Goal: Transaction & Acquisition: Purchase product/service

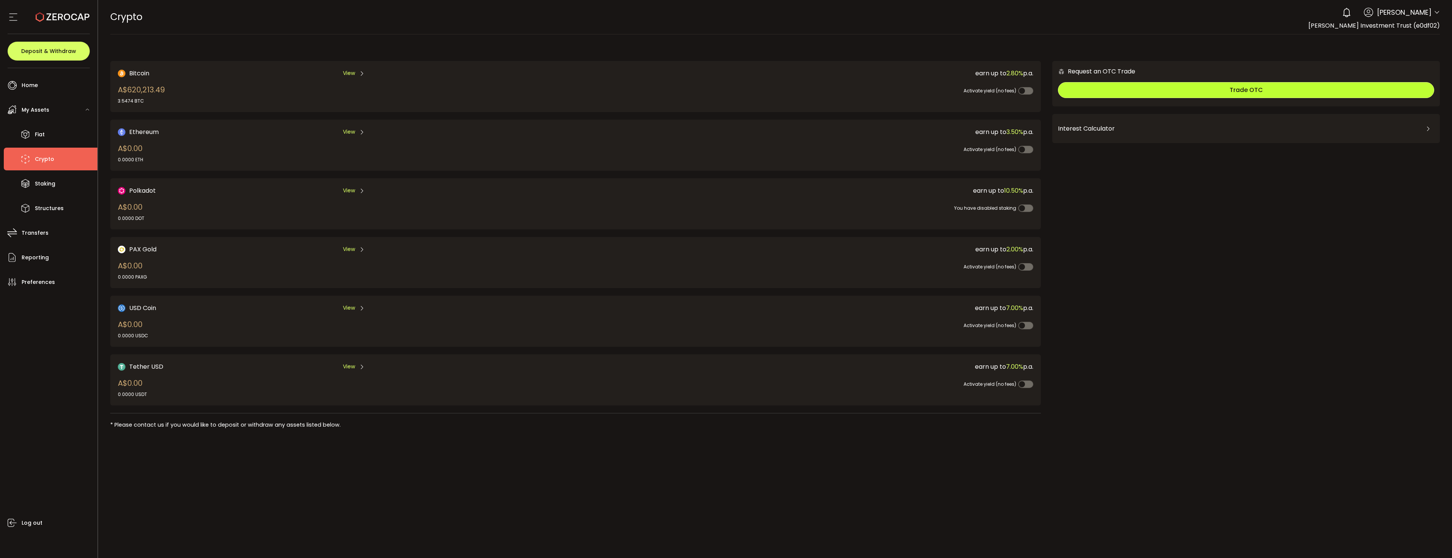
click at [1152, 93] on button "Trade OTC" at bounding box center [1246, 90] width 376 height 16
click at [1154, 88] on button "Trade OTC" at bounding box center [1246, 90] width 376 height 16
click at [1165, 87] on button "Trade OTC" at bounding box center [1246, 90] width 376 height 16
click at [1222, 92] on button "Trade OTC" at bounding box center [1246, 90] width 376 height 16
click at [1123, 89] on button "Trade OTC" at bounding box center [1246, 90] width 376 height 16
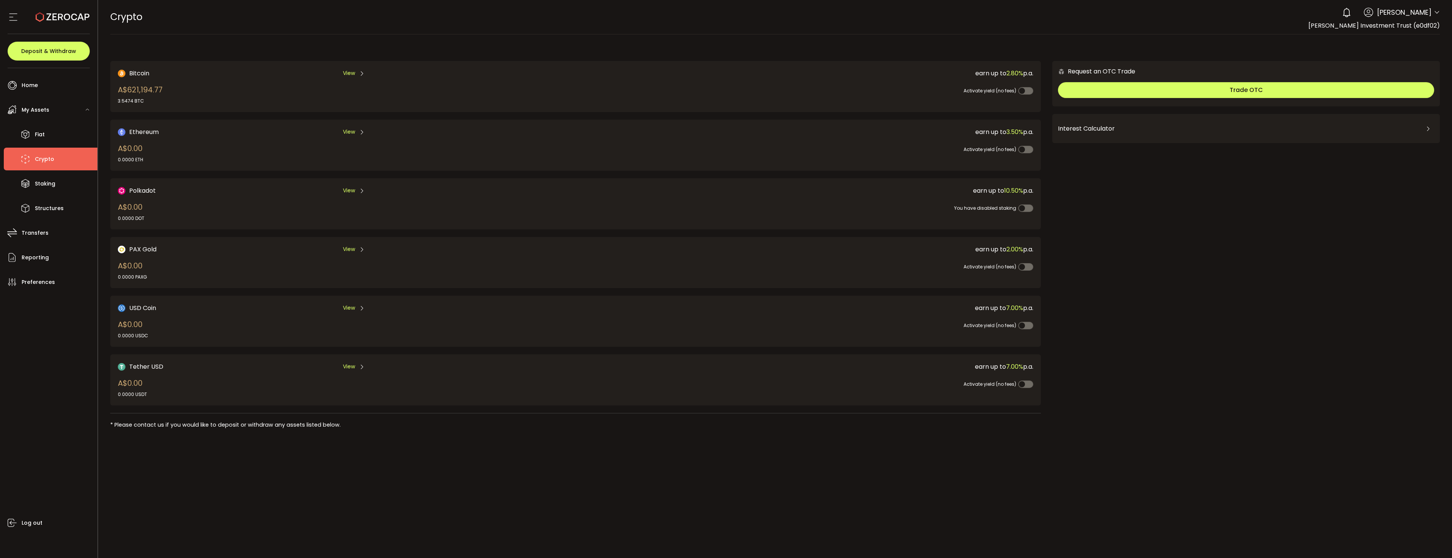
click at [1146, 273] on div "Request an OTC Trade Trade OTC Buy Sell Crypto *** BTC ETH USDT USDC PAXG DOT F…" at bounding box center [1246, 248] width 388 height 374
click at [1285, 90] on button "Trade OTC" at bounding box center [1246, 90] width 376 height 16
click at [1207, 91] on button "Trade OTC" at bounding box center [1246, 90] width 376 height 16
click at [1141, 91] on button "Trade OTC" at bounding box center [1246, 90] width 376 height 16
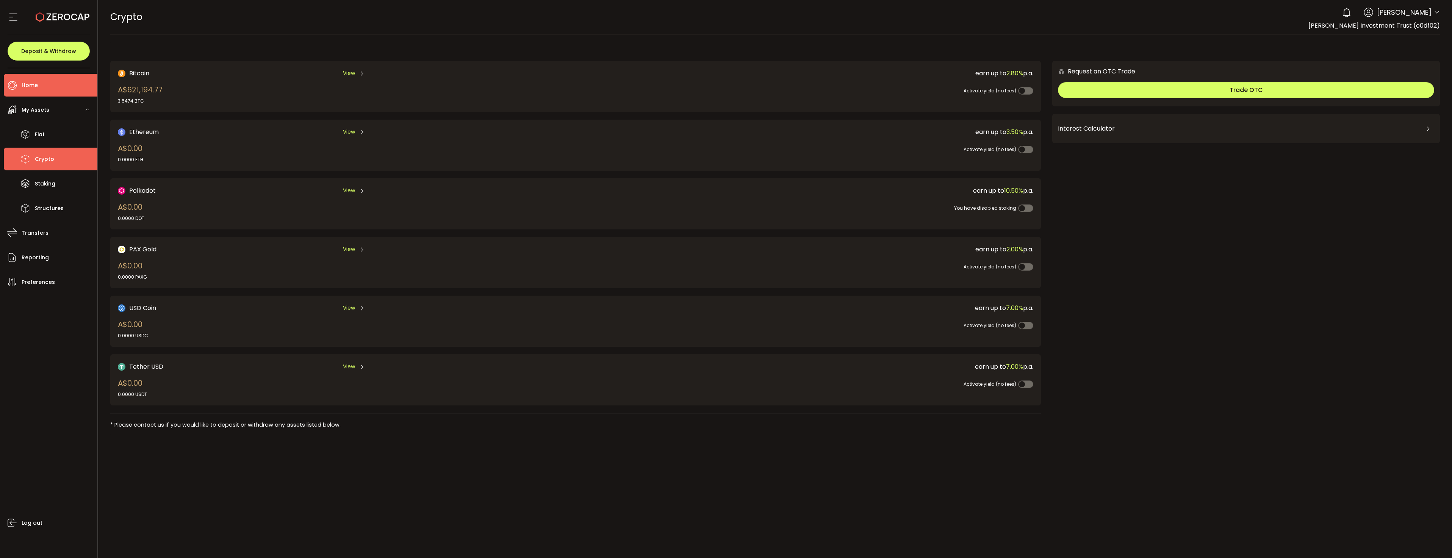
click at [25, 81] on span "Home" at bounding box center [30, 85] width 16 height 11
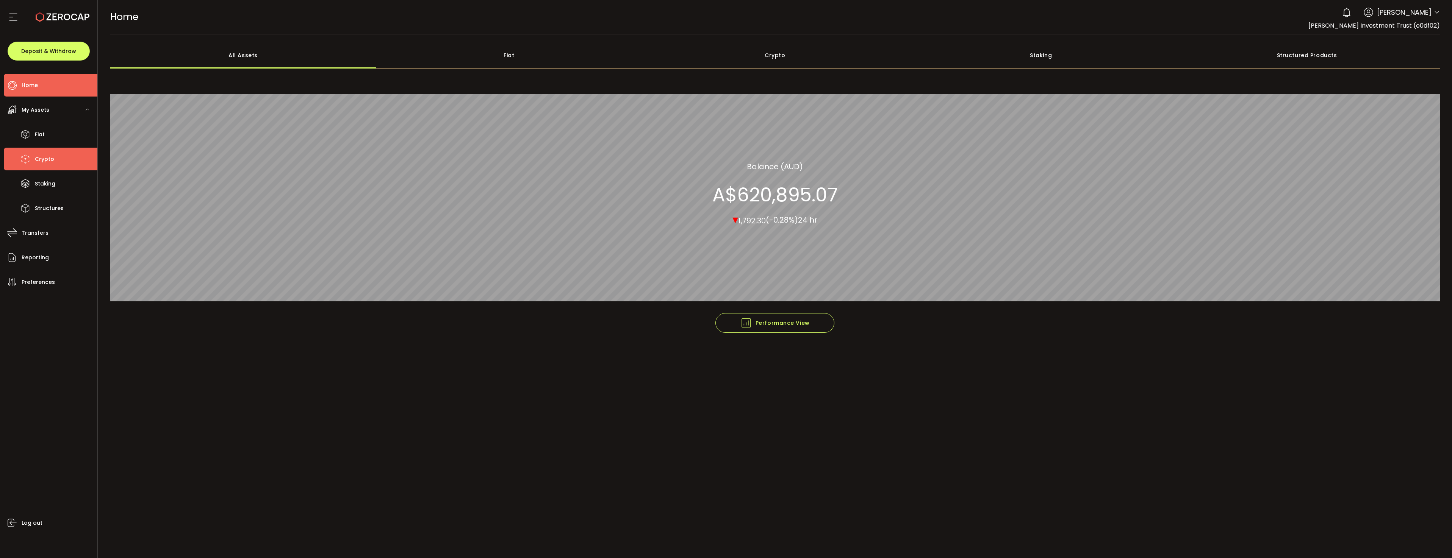
click at [37, 165] on li "Crypto" at bounding box center [51, 159] width 94 height 23
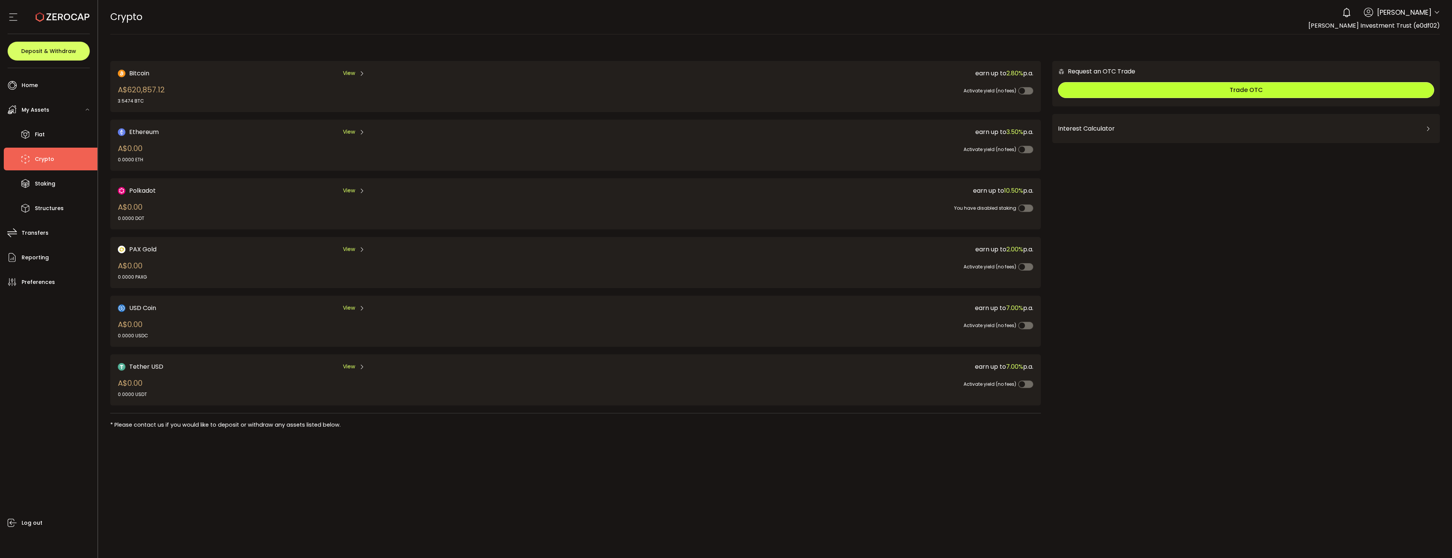
click at [1098, 93] on button "Trade OTC" at bounding box center [1246, 90] width 376 height 16
click at [1118, 88] on button "Trade OTC" at bounding box center [1246, 90] width 376 height 16
click at [1250, 90] on span "Trade OTC" at bounding box center [1245, 90] width 33 height 9
click at [1313, 127] on div "Interest Calculator" at bounding box center [1246, 129] width 376 height 18
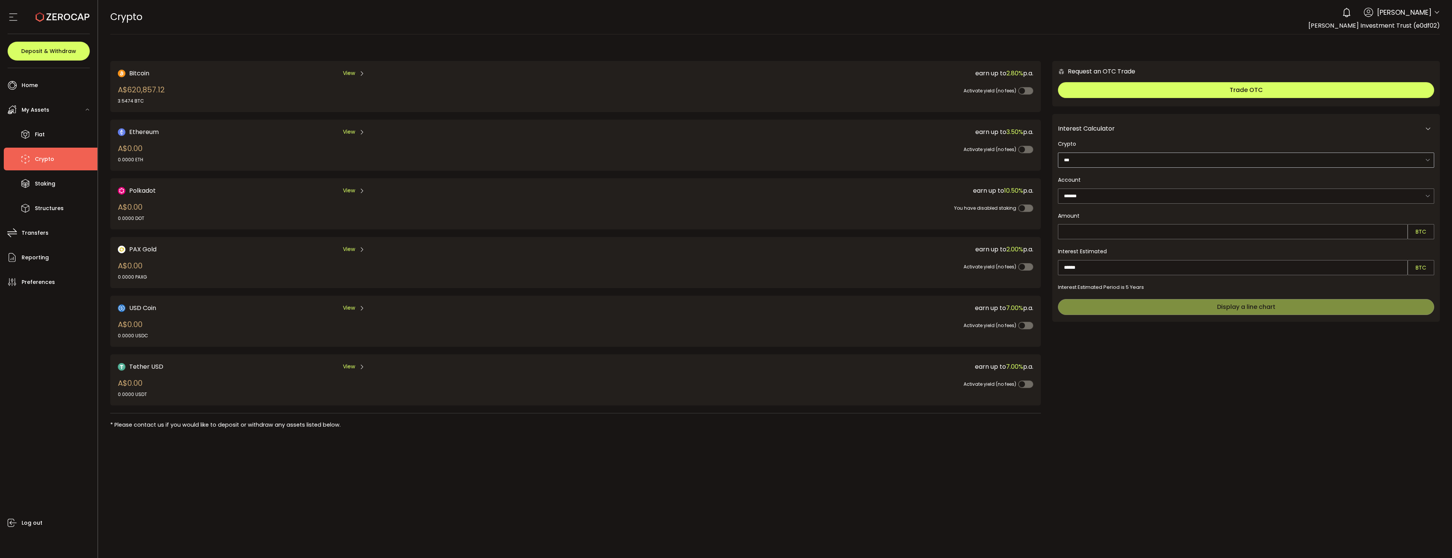
click at [1426, 159] on icon at bounding box center [1427, 160] width 9 height 15
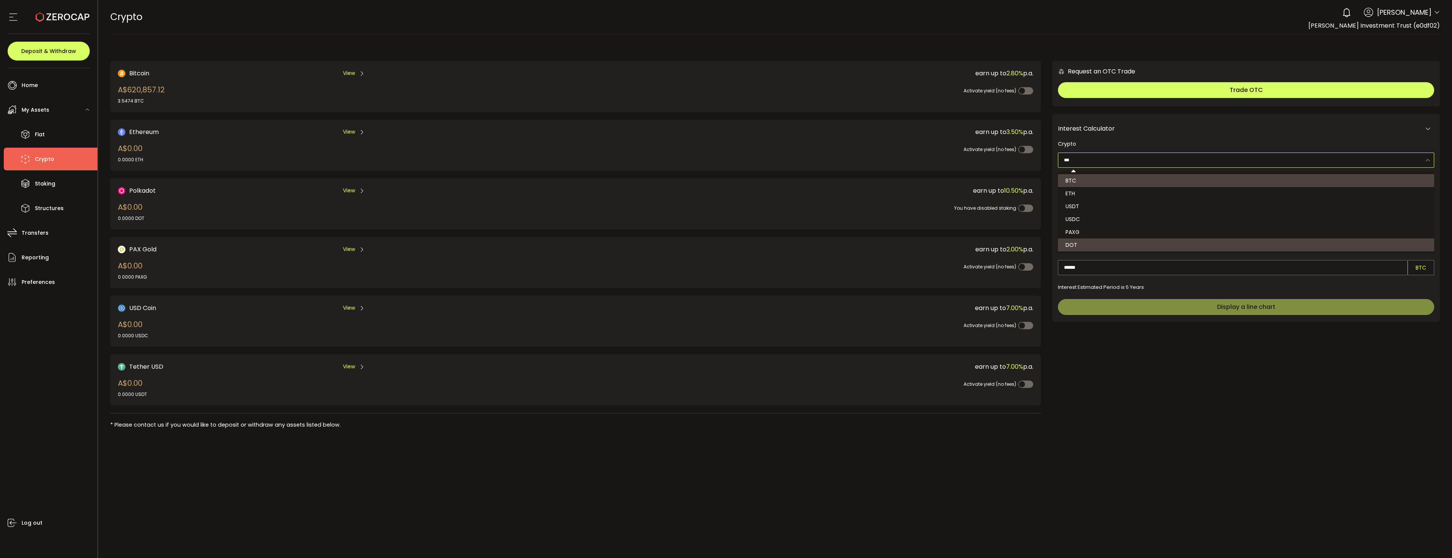
click at [1151, 382] on div "Request an OTC Trade Trade OTC Buy Sell Crypto *** BTC ETH USDT USDC PAXG DOT F…" at bounding box center [1246, 248] width 388 height 374
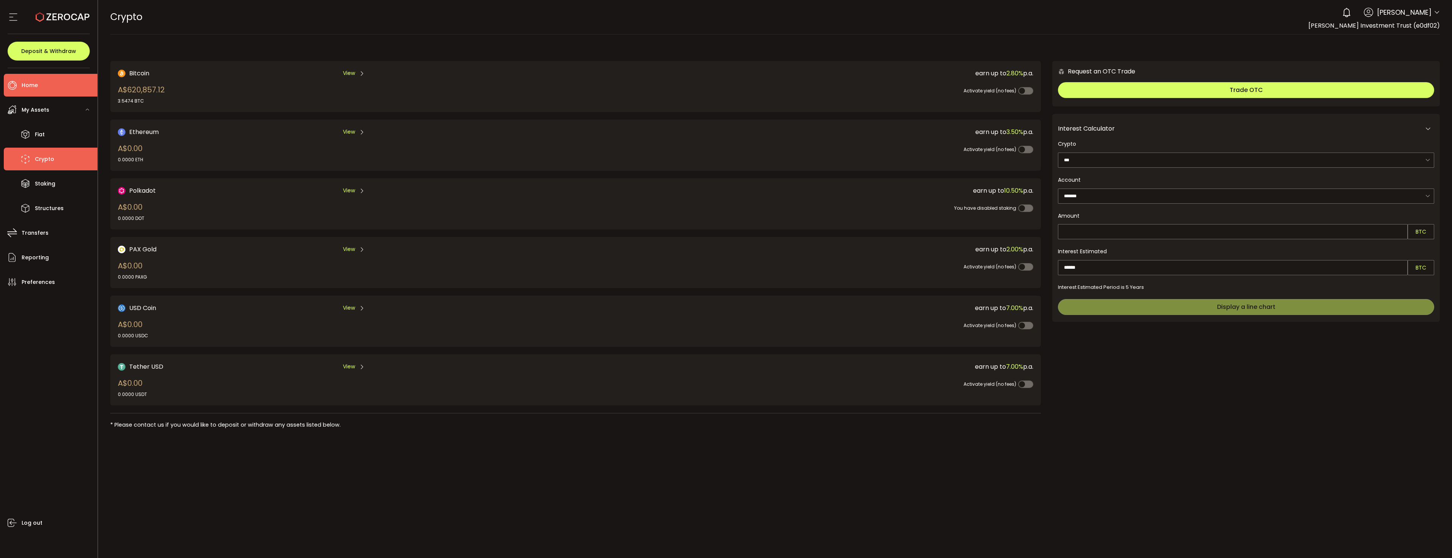
click at [42, 88] on li "Home" at bounding box center [51, 85] width 94 height 23
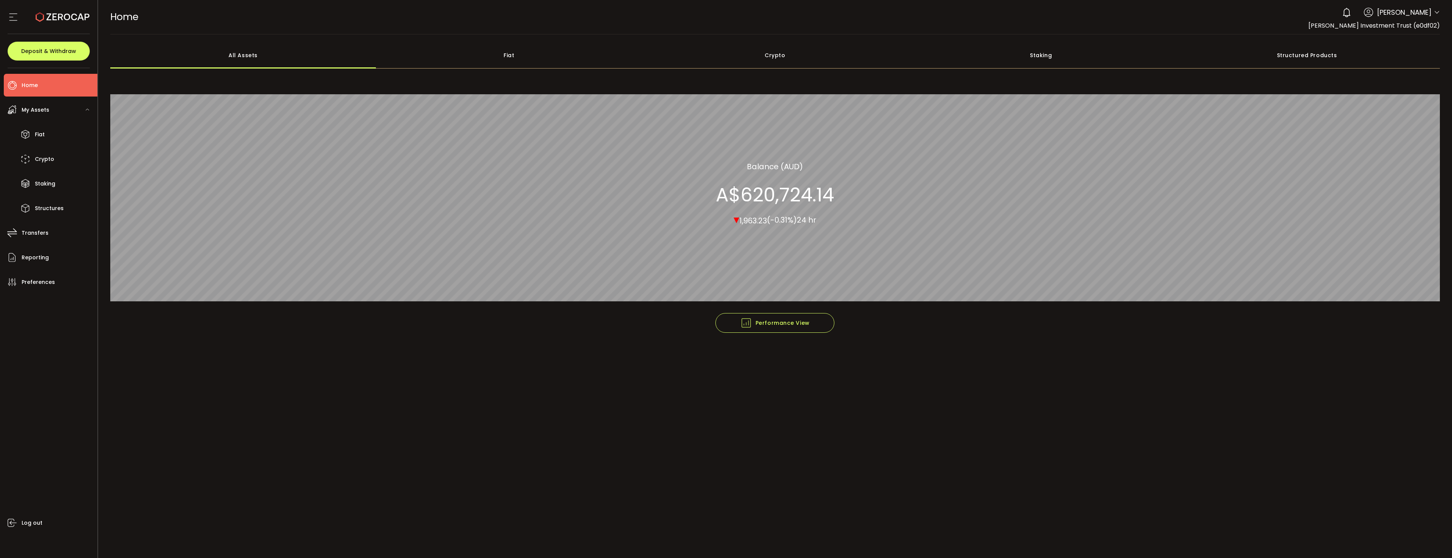
click at [1436, 12] on icon at bounding box center [1437, 12] width 6 height 6
click at [42, 162] on span "Crypto" at bounding box center [44, 159] width 19 height 11
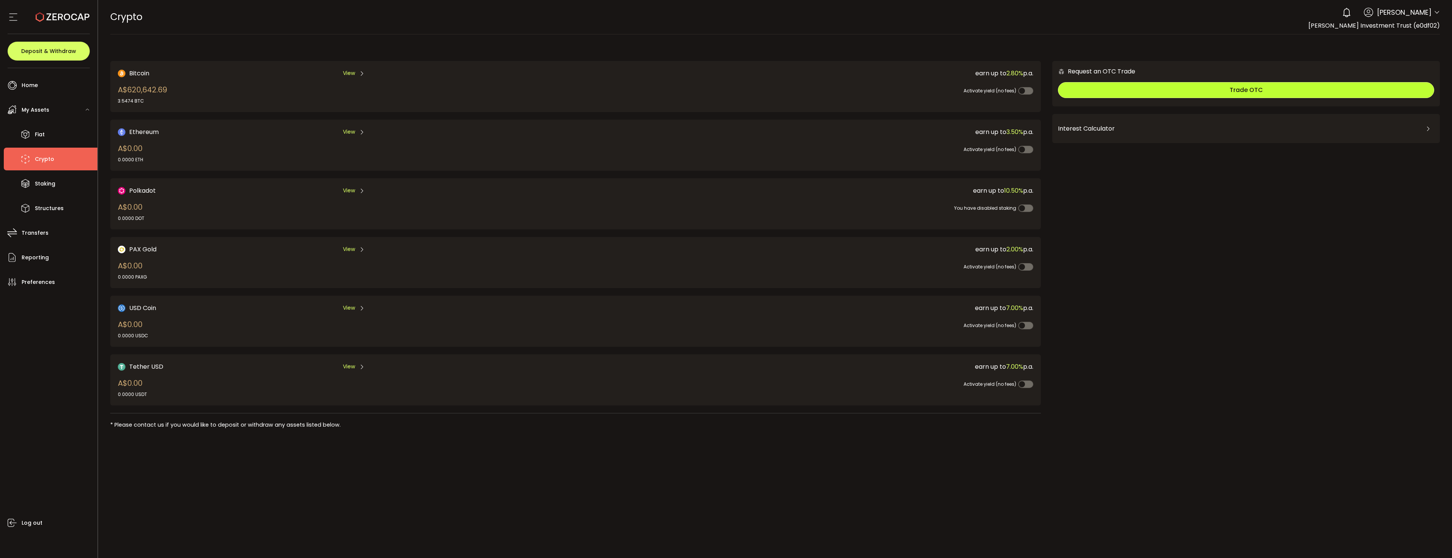
click at [1224, 92] on button "Trade OTC" at bounding box center [1246, 90] width 376 height 16
click at [1207, 89] on button "Trade OTC" at bounding box center [1246, 90] width 376 height 16
click at [1210, 89] on button "Trade OTC" at bounding box center [1246, 90] width 376 height 16
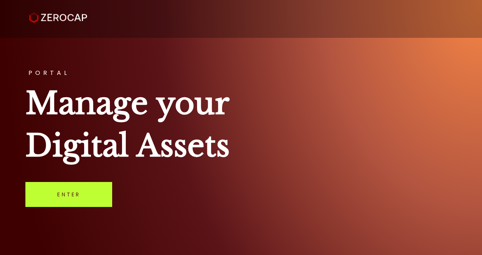
click at [58, 199] on link "Enter" at bounding box center [68, 194] width 87 height 25
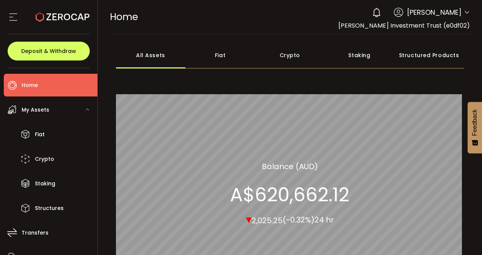
scroll to position [76, 0]
